Goal: Task Accomplishment & Management: Manage account settings

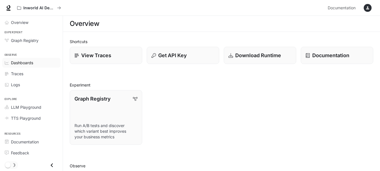
click at [30, 65] on span "Dashboards" at bounding box center [22, 63] width 22 height 6
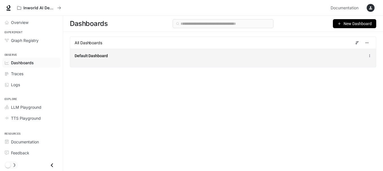
click at [344, 56] on div "Default Dashboard" at bounding box center [223, 55] width 297 height 7
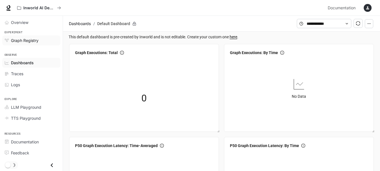
click at [31, 42] on span "Graph Registry" at bounding box center [25, 40] width 28 height 6
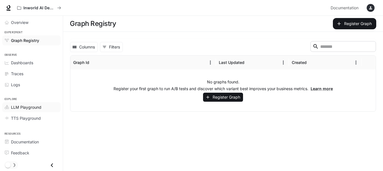
click at [36, 105] on span "LLM Playground" at bounding box center [26, 107] width 30 height 6
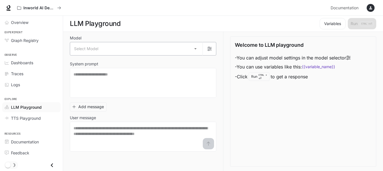
click at [194, 48] on body "Skip to main content Inworld AI Demos Documentation Documentation Portal Overvi…" at bounding box center [191, 85] width 383 height 171
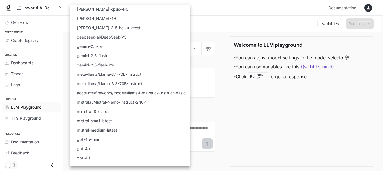
click at [128, 9] on li "claude-opus-4-0" at bounding box center [130, 9] width 120 height 9
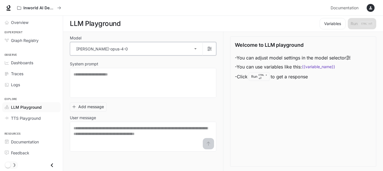
type input "**********"
click at [28, 72] on div "Traces" at bounding box center [34, 74] width 47 height 6
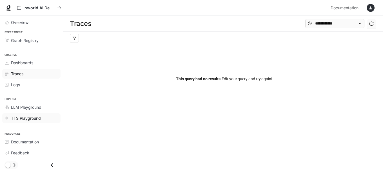
click at [33, 116] on span "TTS Playground" at bounding box center [26, 118] width 30 height 6
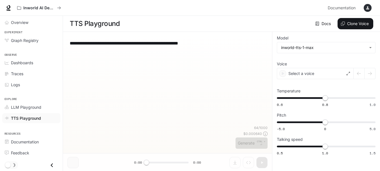
type input "**********"
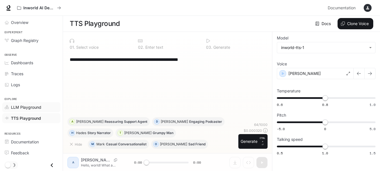
click at [39, 106] on span "LLM Playground" at bounding box center [26, 107] width 30 height 6
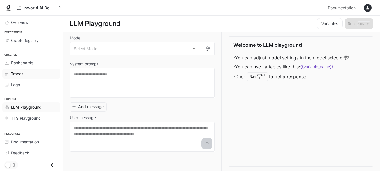
click at [26, 72] on div "Traces" at bounding box center [34, 74] width 47 height 6
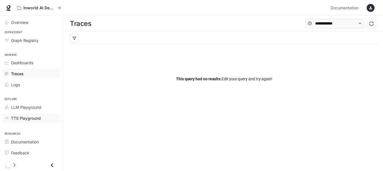
click at [36, 116] on span "TTS Playground" at bounding box center [26, 118] width 30 height 6
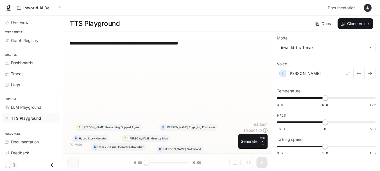
type input "**********"
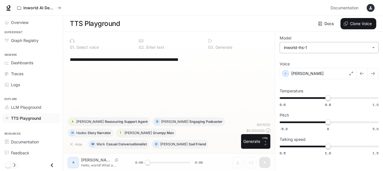
click at [292, 48] on body "**********" at bounding box center [191, 85] width 383 height 171
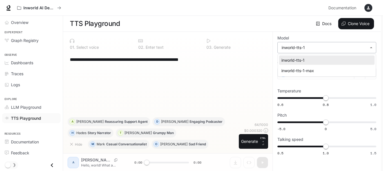
click at [292, 48] on div at bounding box center [191, 85] width 383 height 171
click at [288, 49] on body "**********" at bounding box center [191, 85] width 383 height 171
click at [288, 49] on div at bounding box center [191, 85] width 383 height 171
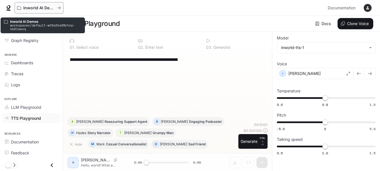
click at [32, 9] on p "Inworld AI Demos" at bounding box center [39, 8] width 32 height 5
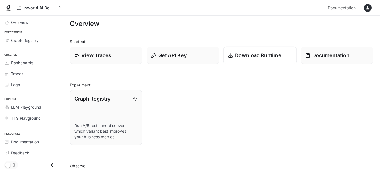
click at [251, 57] on p "Download Runtime" at bounding box center [258, 55] width 46 height 8
click at [37, 117] on span "TTS Playground" at bounding box center [26, 118] width 30 height 6
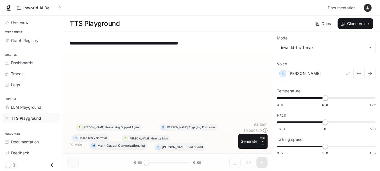
type input "**********"
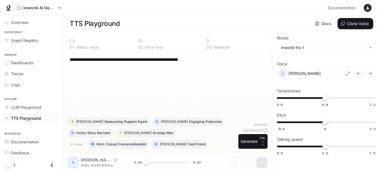
scroll to position [0, 0]
click at [11, 6] on icon at bounding box center [9, 8] width 6 height 6
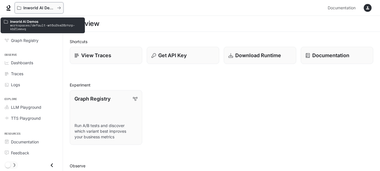
click at [58, 8] on icon "All workspaces" at bounding box center [59, 8] width 4 height 4
click at [46, 8] on p "Inworld AI Demos" at bounding box center [39, 8] width 32 height 5
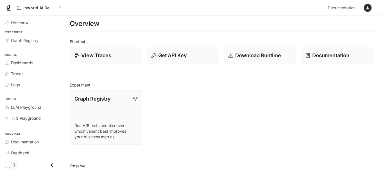
click at [367, 6] on icon "button" at bounding box center [368, 8] width 5 height 5
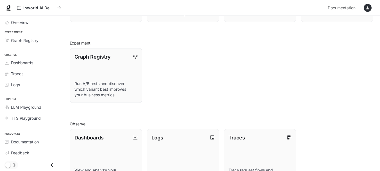
scroll to position [28, 0]
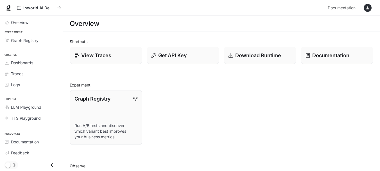
click at [369, 10] on icon "button" at bounding box center [368, 8] width 5 height 5
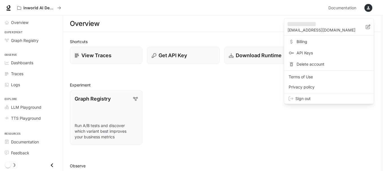
click at [313, 96] on span "Sign out" at bounding box center [332, 99] width 74 height 6
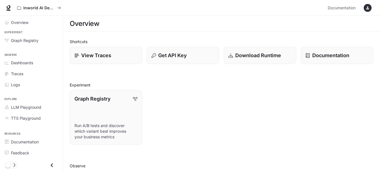
click at [367, 7] on icon "button" at bounding box center [368, 8] width 5 height 5
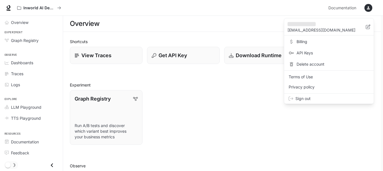
click at [311, 99] on span "Sign out" at bounding box center [332, 99] width 74 height 6
